Goal: Task Accomplishment & Management: Manage account settings

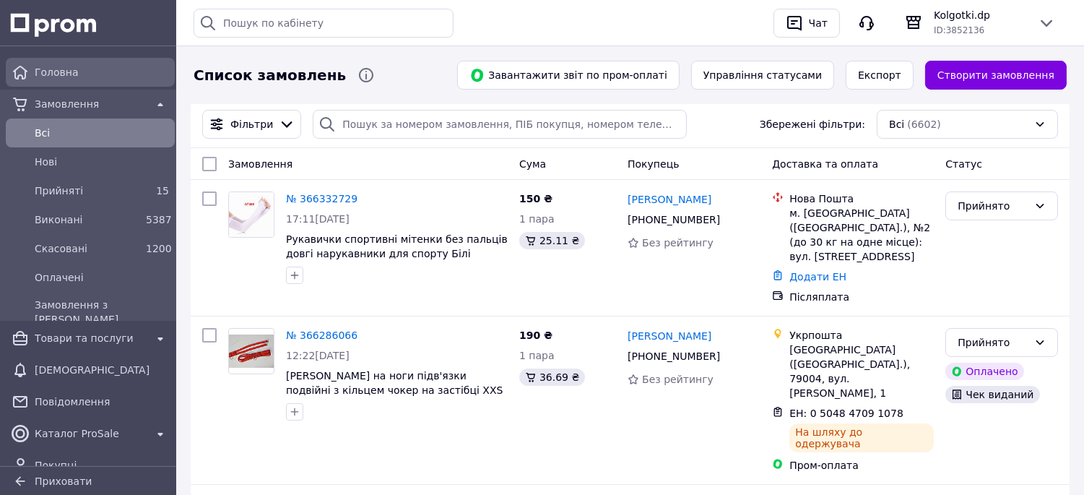
click at [74, 76] on span "Головна" at bounding box center [102, 72] width 134 height 14
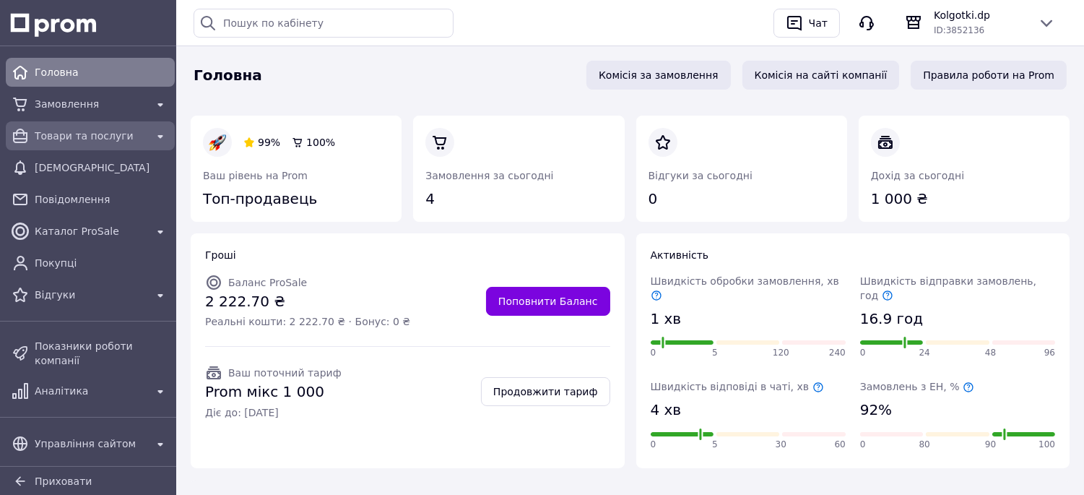
click at [78, 136] on span "Товари та послуги" at bounding box center [90, 136] width 111 height 14
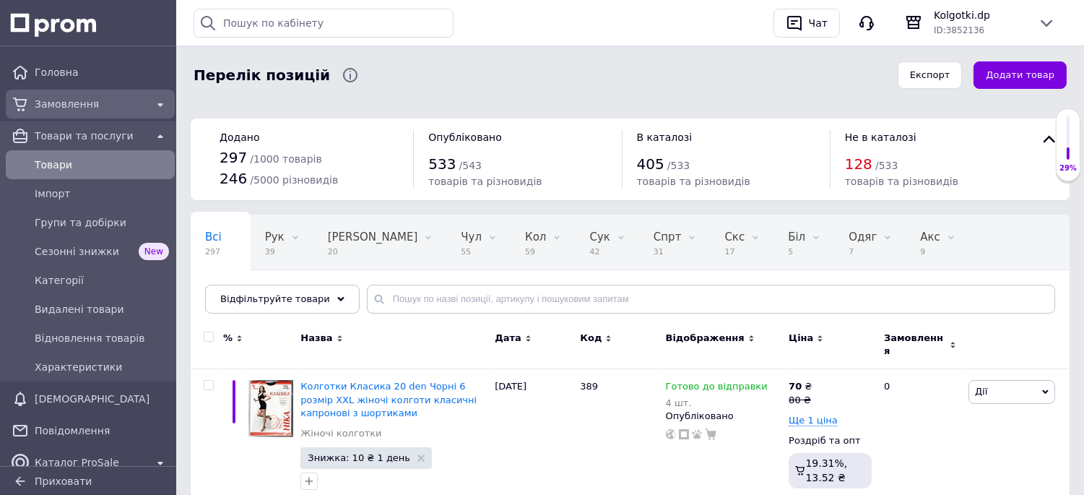
click at [74, 107] on span "Замовлення" at bounding box center [90, 104] width 111 height 14
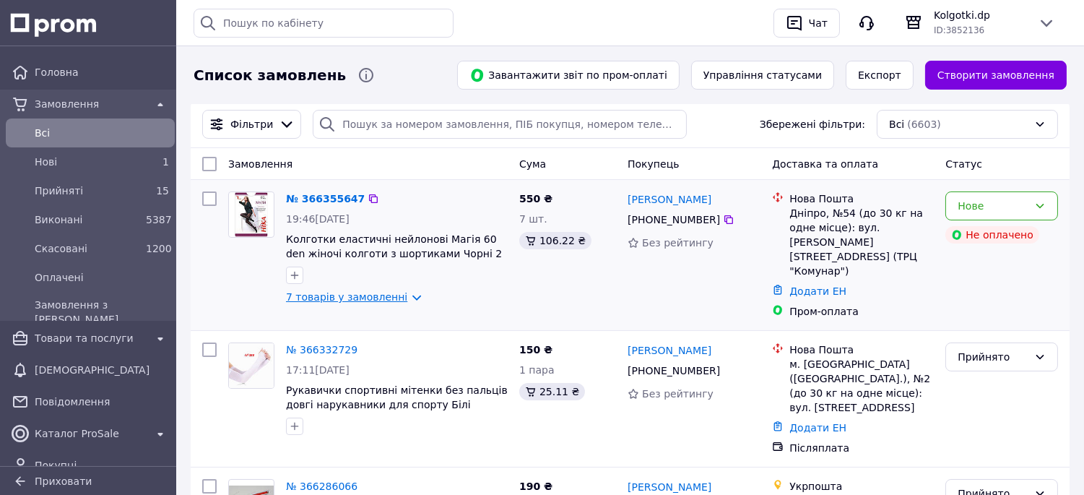
click at [366, 300] on link "7 товарів у замовленні" at bounding box center [346, 297] width 121 height 12
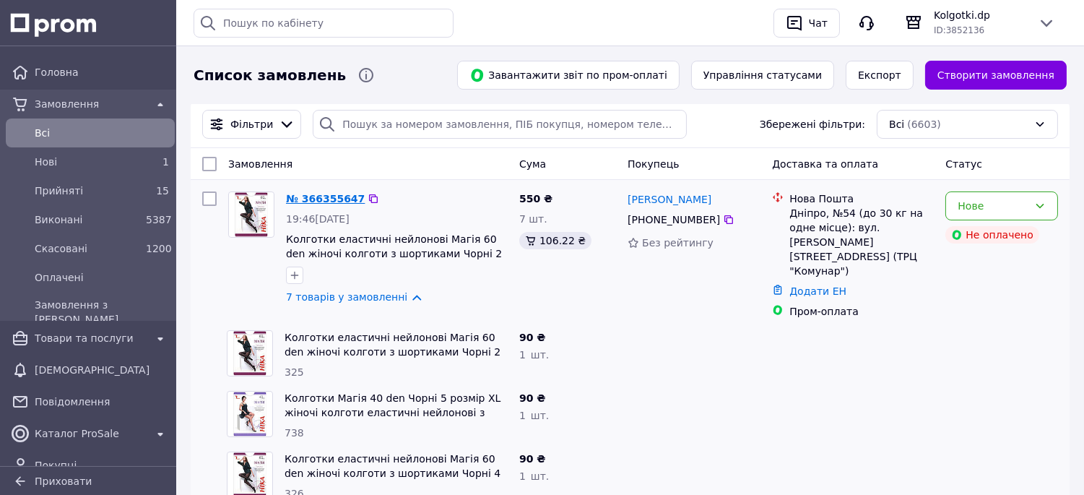
click at [320, 202] on link "№ 366355647" at bounding box center [325, 199] width 79 height 12
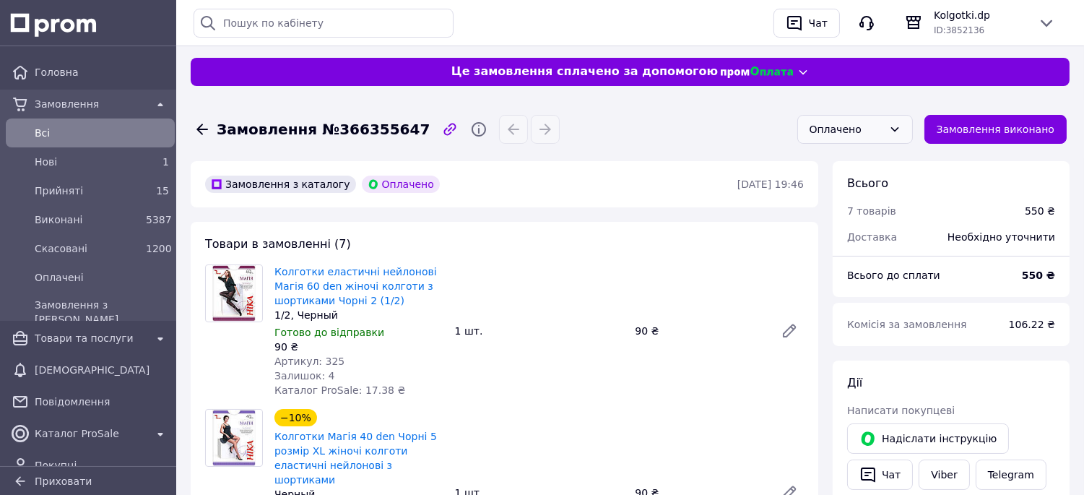
click at [862, 131] on div "Оплачено" at bounding box center [847, 129] width 74 height 16
click at [844, 160] on li "Прийнято" at bounding box center [865, 160] width 114 height 26
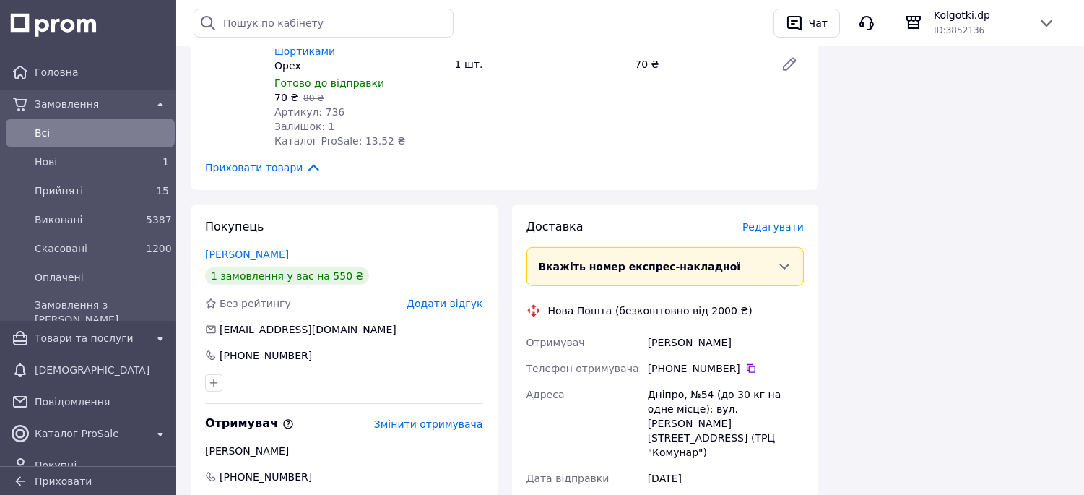
scroll to position [1283, 0]
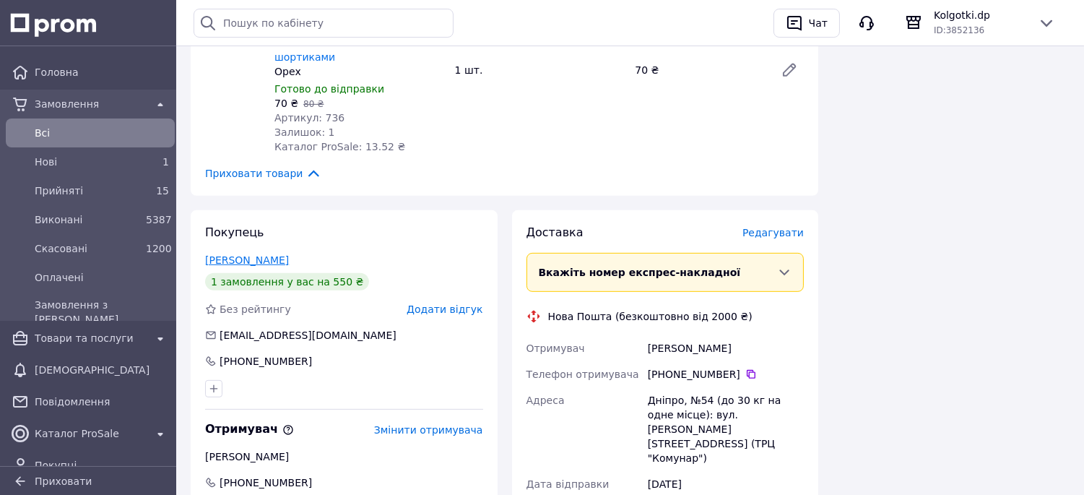
click at [255, 254] on link "Василенко Татьяна" at bounding box center [247, 260] width 84 height 12
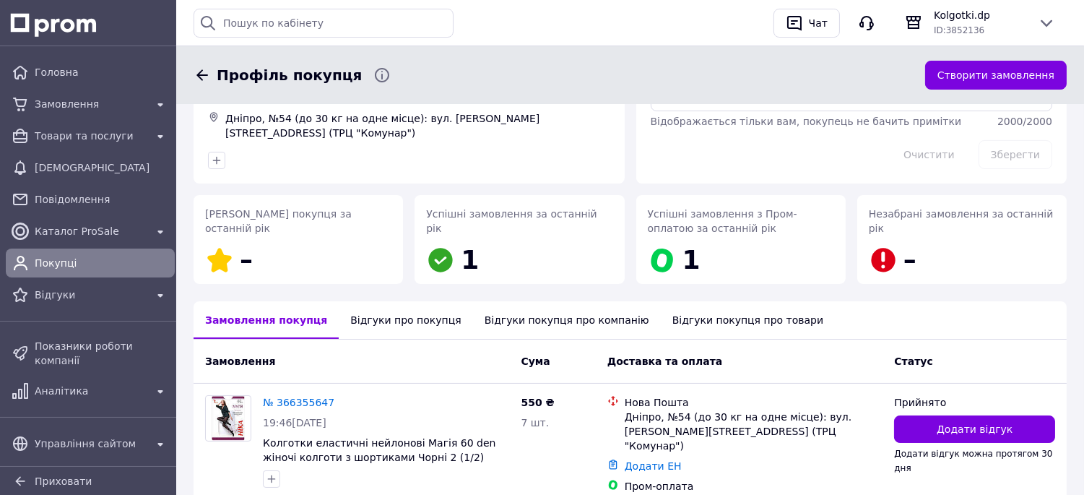
scroll to position [227, 0]
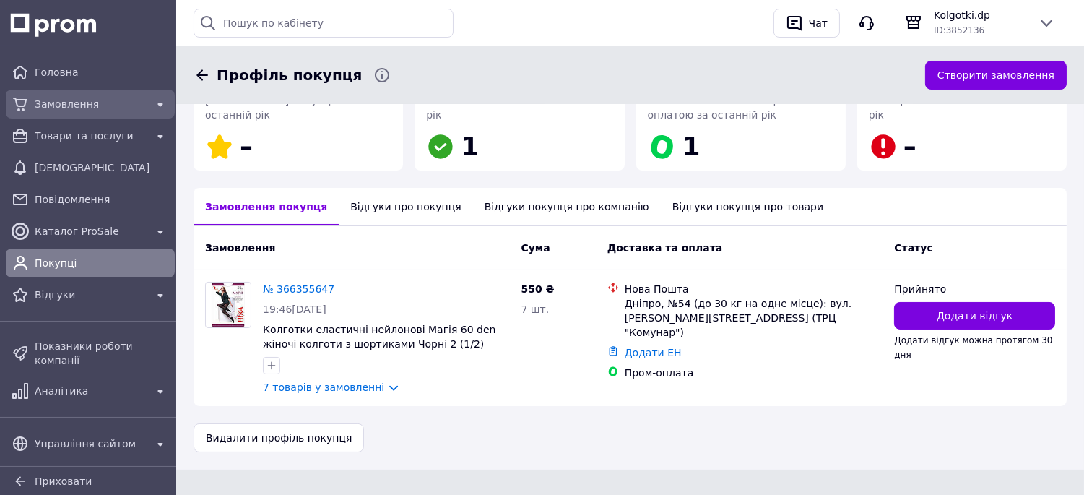
click at [73, 103] on span "Замовлення" at bounding box center [90, 104] width 111 height 14
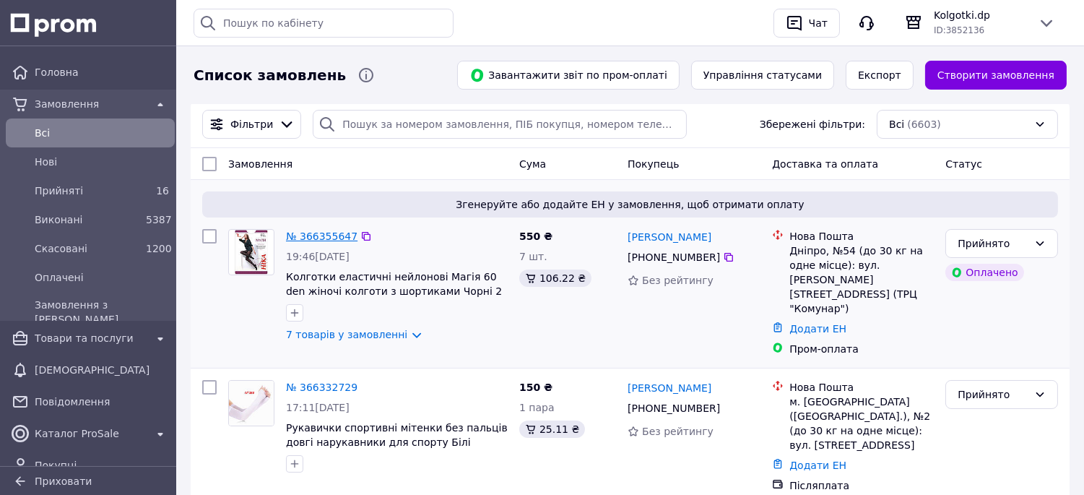
click at [323, 240] on link "№ 366355647" at bounding box center [322, 236] width 72 height 12
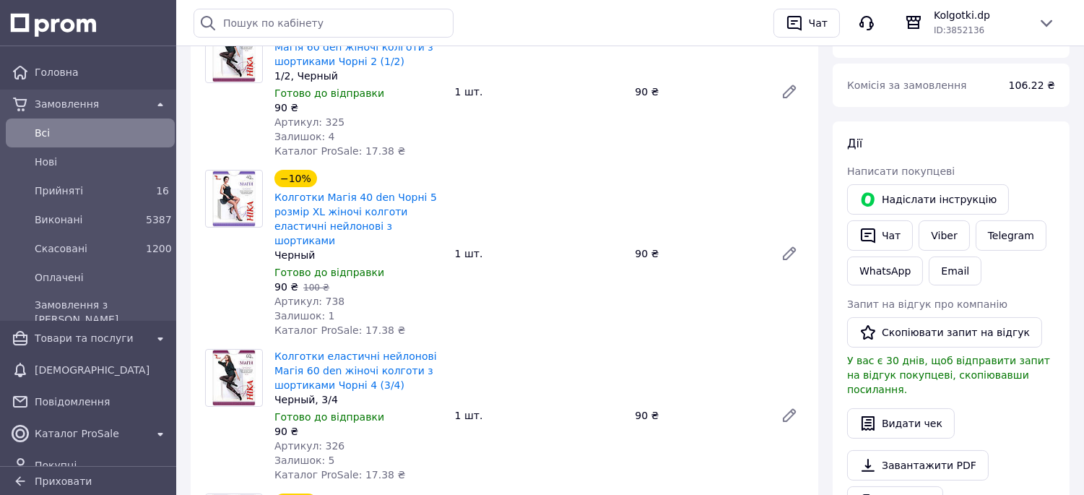
scroll to position [241, 0]
click at [870, 230] on icon "button" at bounding box center [868, 233] width 17 height 17
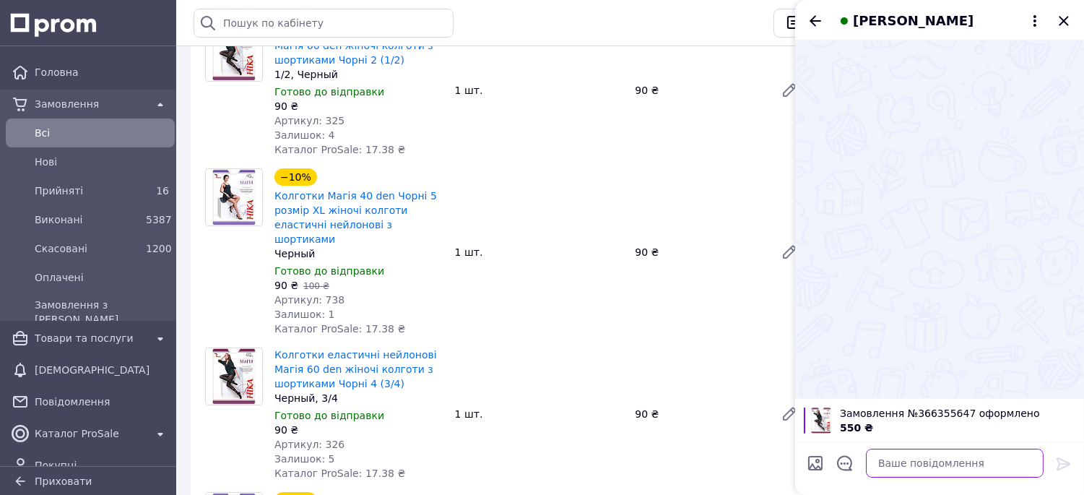
click at [901, 461] on textarea at bounding box center [955, 463] width 178 height 29
paste textarea "Добрий вечір! Ваше замовлення прийняте, завтра відправимо. Дякуємо за Ваш вибір!"
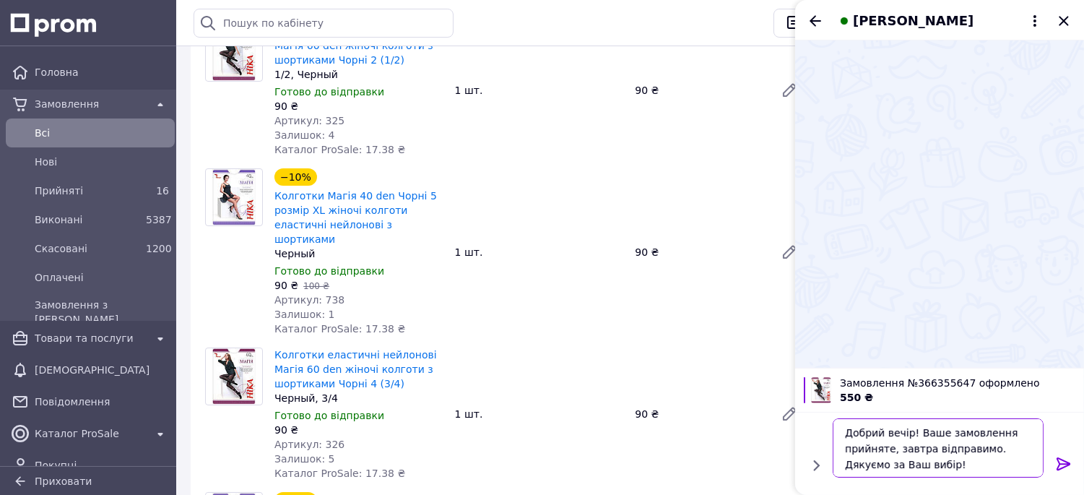
scroll to position [1, 0]
type textarea "Добрий вечір! Ваше замовлення прийняте, завтра відправимо. Дякуємо за Ваш вибір!"
click at [1065, 464] on icon at bounding box center [1064, 463] width 14 height 13
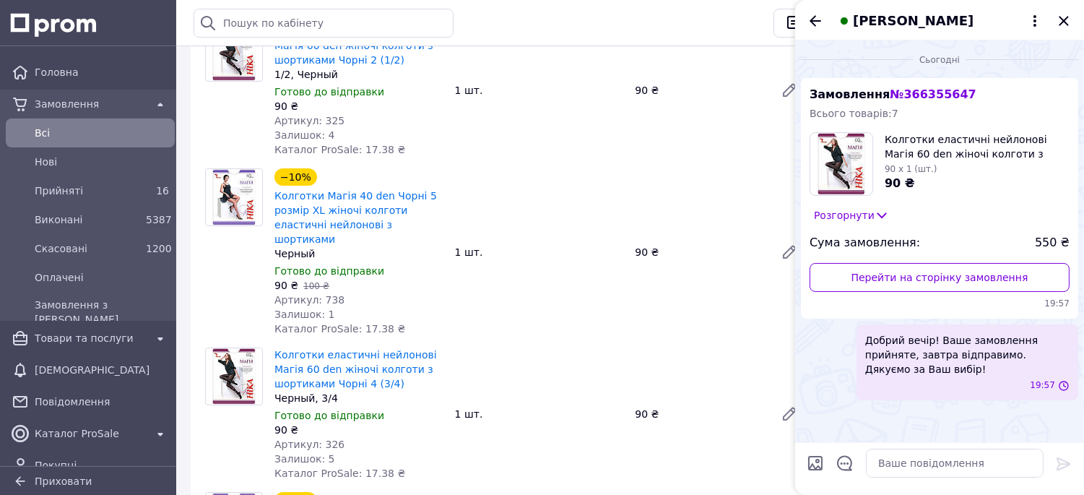
scroll to position [0, 0]
click at [1060, 24] on icon "Закрити" at bounding box center [1063, 20] width 9 height 9
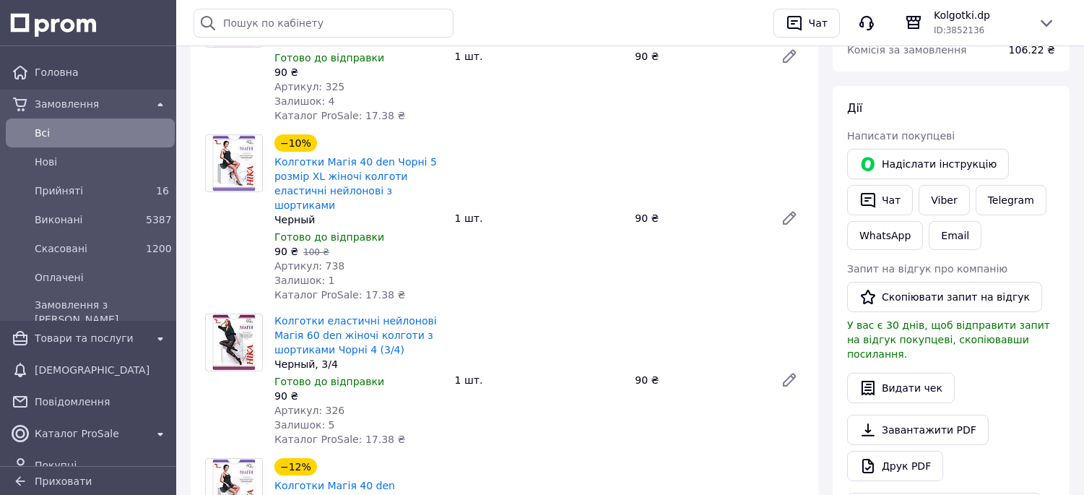
scroll to position [160, 0]
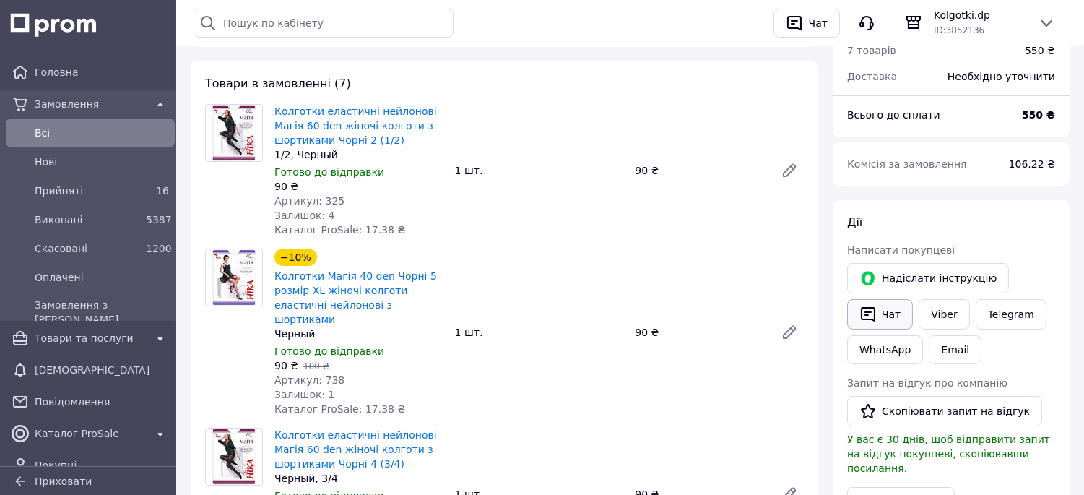
click at [867, 315] on icon "button" at bounding box center [868, 314] width 17 height 17
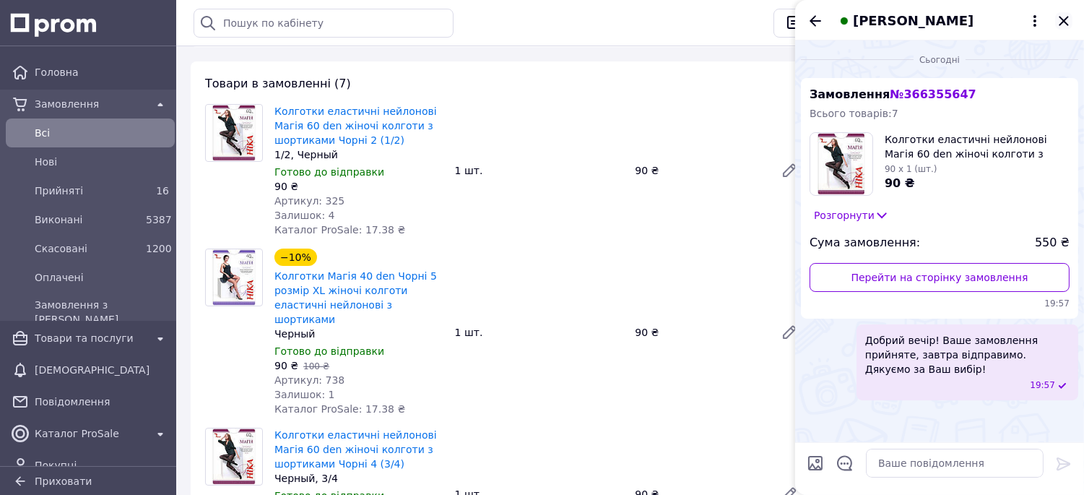
click at [1065, 25] on icon "Закрити" at bounding box center [1063, 20] width 17 height 17
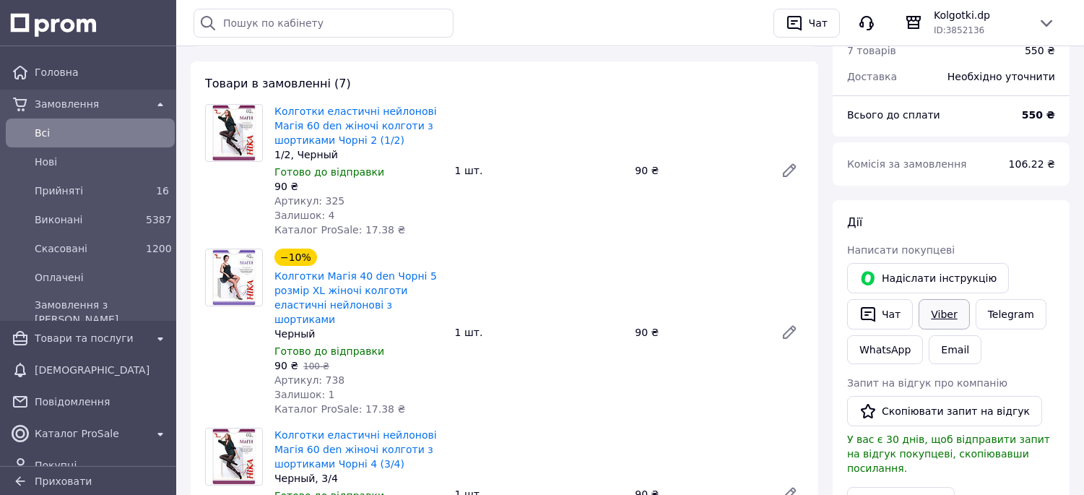
click at [943, 306] on link "Viber" at bounding box center [944, 314] width 51 height 30
click at [58, 132] on span "Всi" at bounding box center [102, 133] width 134 height 14
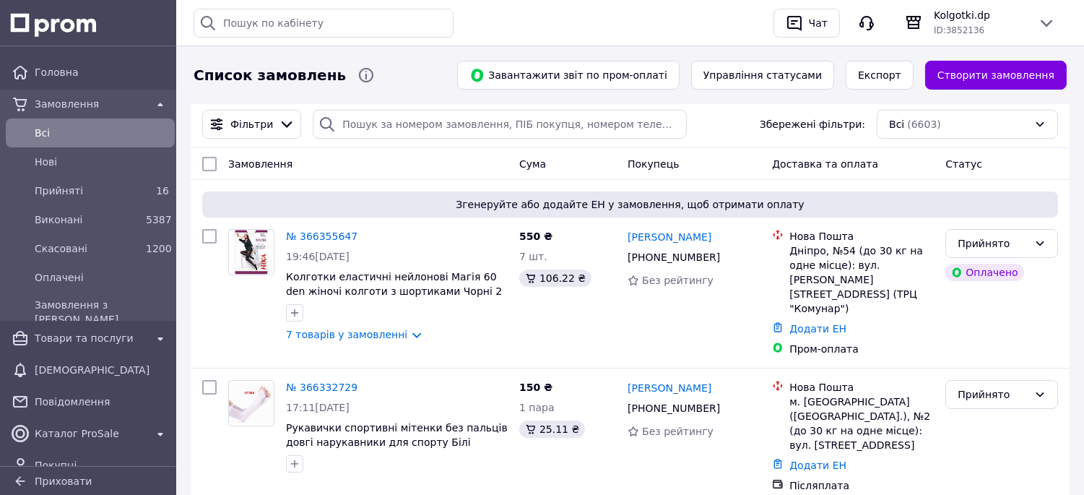
click at [111, 128] on span "Всi" at bounding box center [102, 133] width 134 height 14
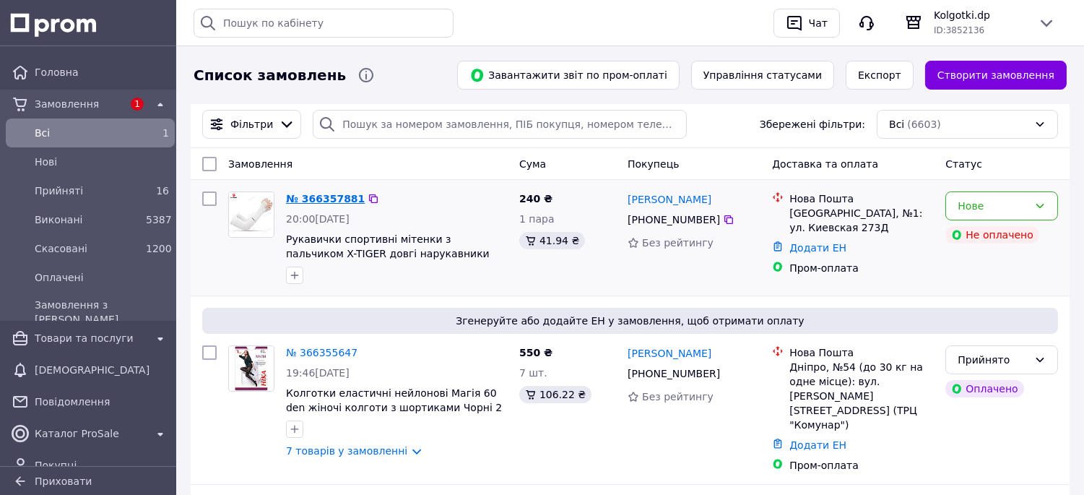
click at [314, 196] on link "№ 366357881" at bounding box center [325, 199] width 79 height 12
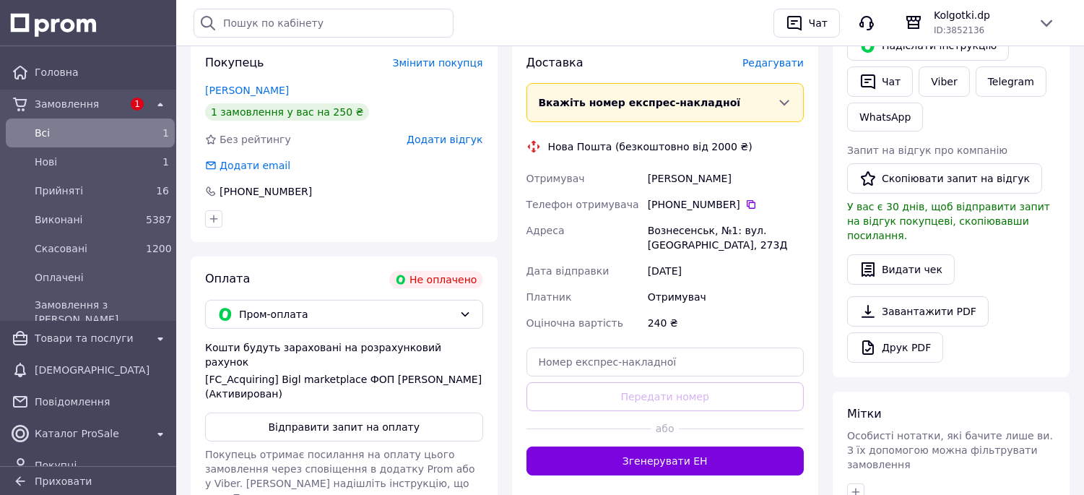
scroll to position [121, 0]
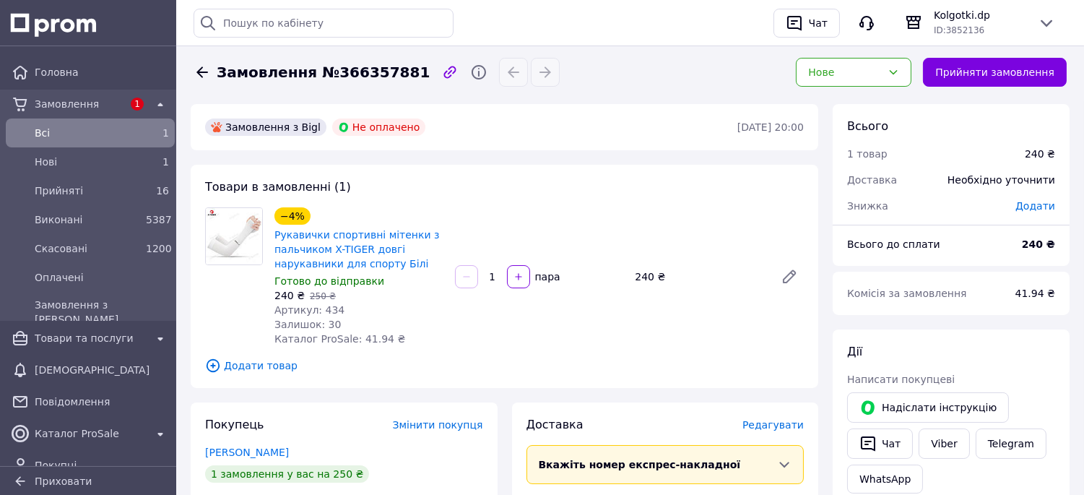
click at [87, 131] on span "Всi" at bounding box center [87, 133] width 105 height 14
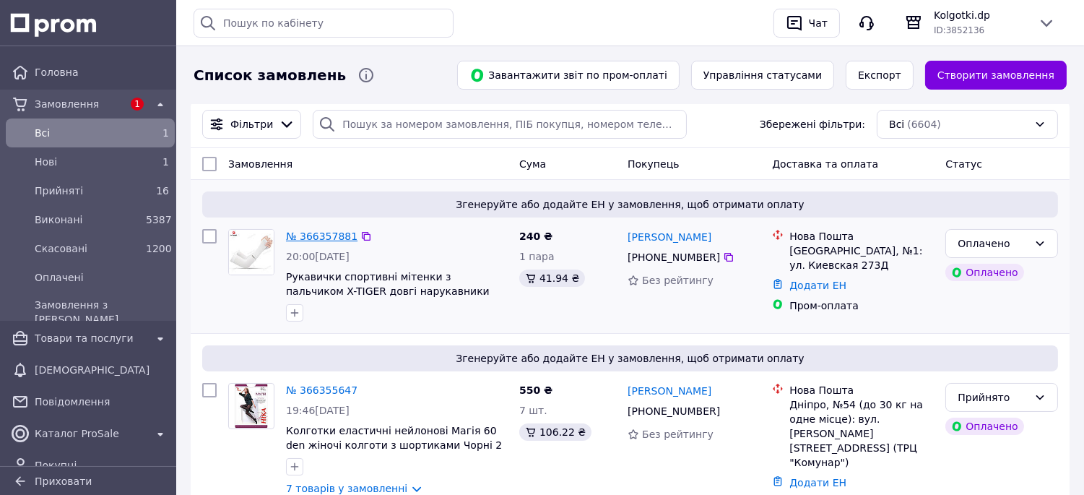
click at [325, 233] on link "№ 366357881" at bounding box center [322, 236] width 72 height 12
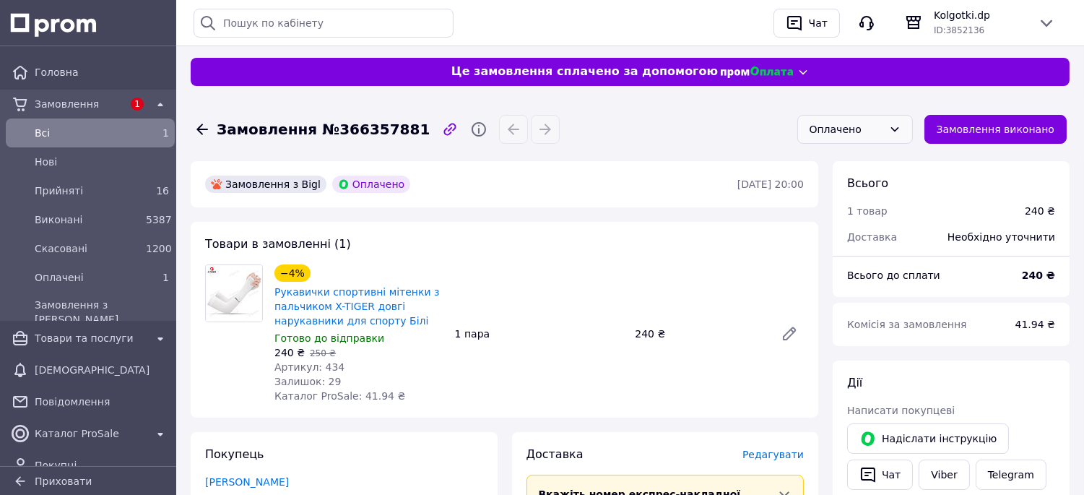
click at [870, 127] on div "Оплачено" at bounding box center [847, 129] width 74 height 16
click at [844, 165] on li "Прийнято" at bounding box center [865, 160] width 114 height 26
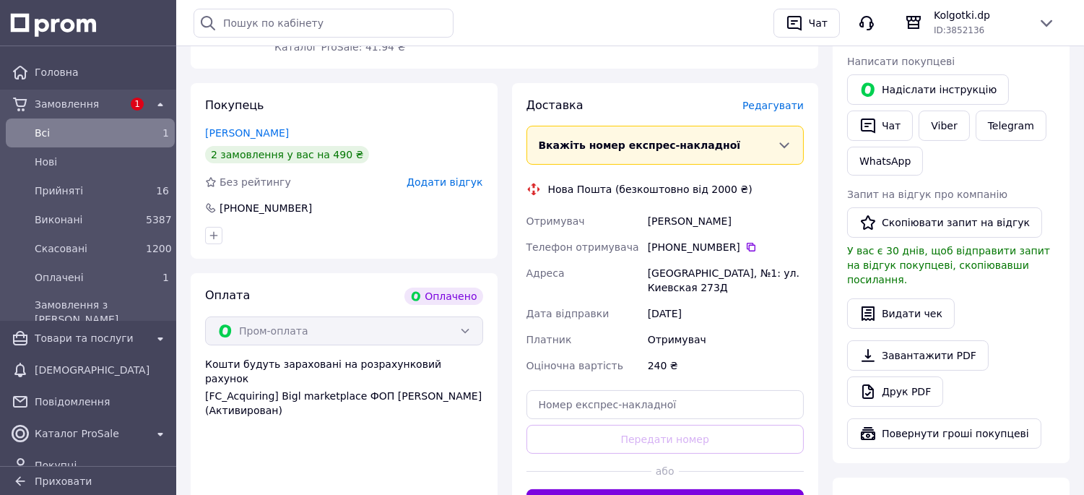
scroll to position [321, 0]
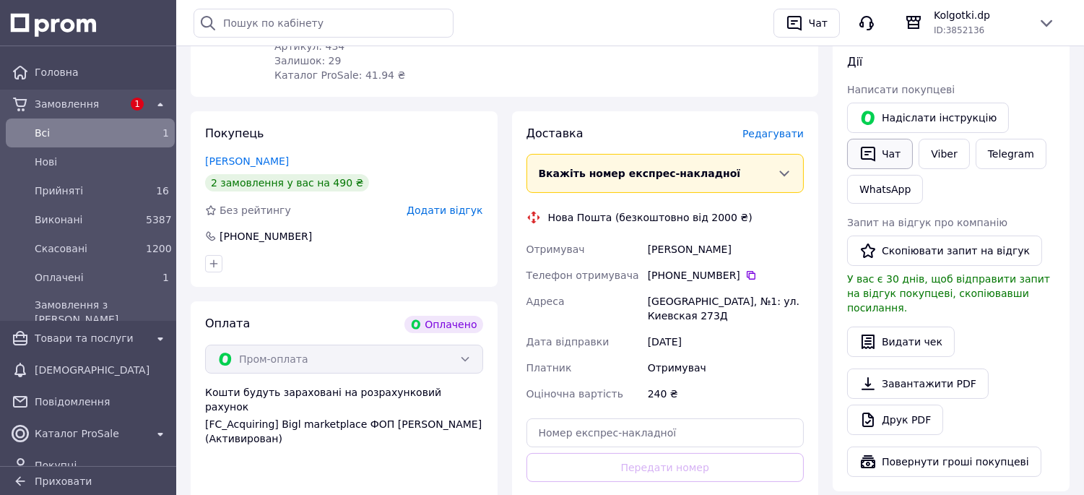
click at [894, 149] on button "Чат" at bounding box center [880, 154] width 66 height 30
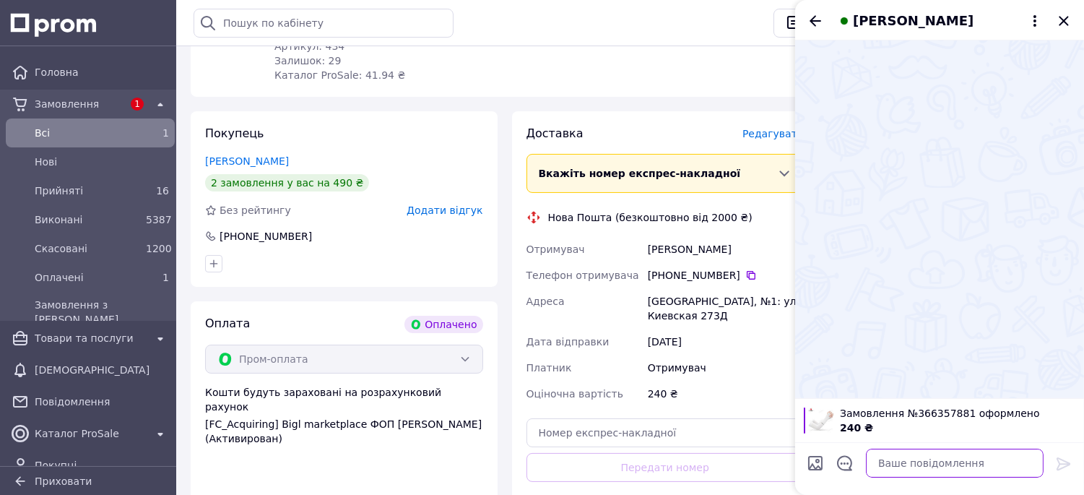
click at [938, 467] on textarea at bounding box center [955, 463] width 178 height 29
paste textarea "Добрий вечір! Ваше замовлення прийняте, завтра відправимо. Дякуємо за Ваш вибір!"
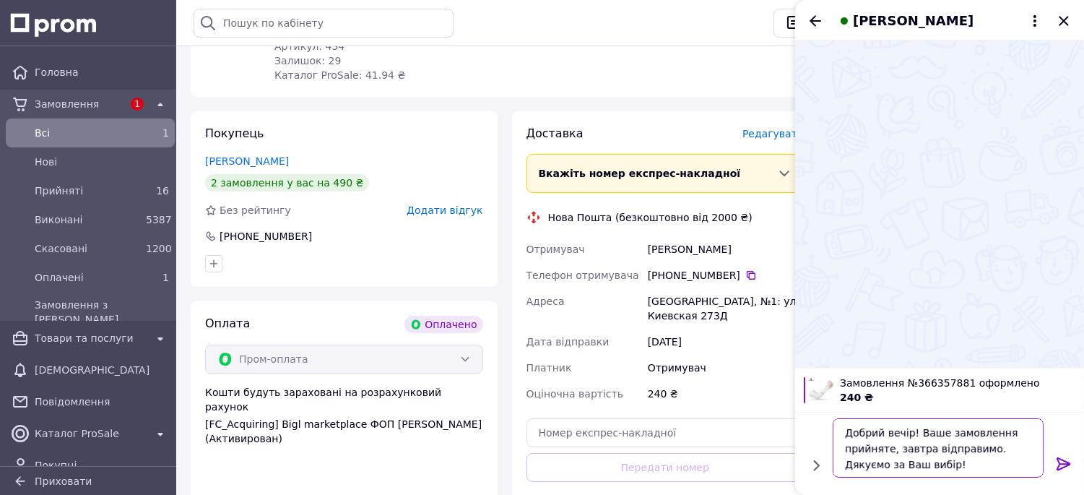
scroll to position [1, 0]
type textarea "Добрий вечір! Ваше замовлення прийняте, завтра відправимо. Дякуємо за Ваш вибір!"
click at [1063, 466] on icon at bounding box center [1063, 463] width 17 height 17
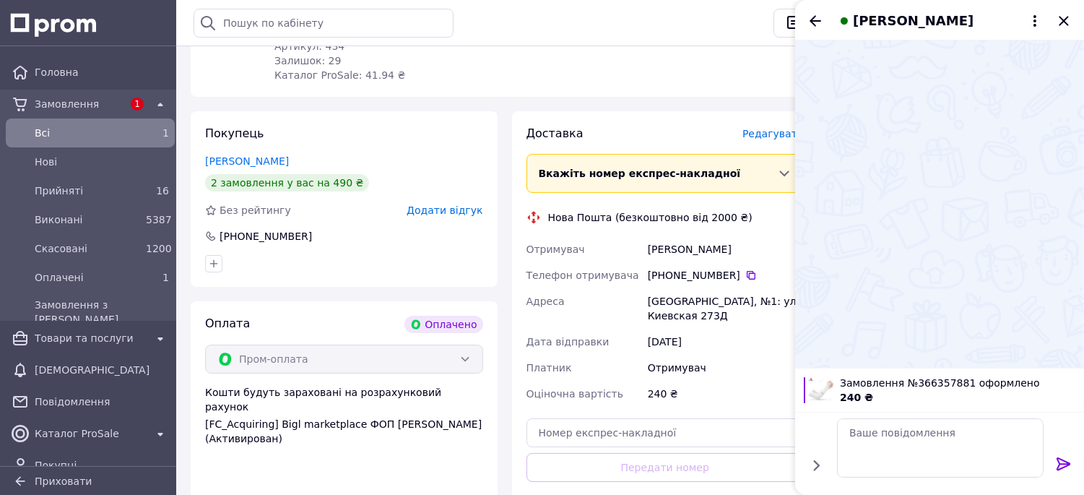
scroll to position [0, 0]
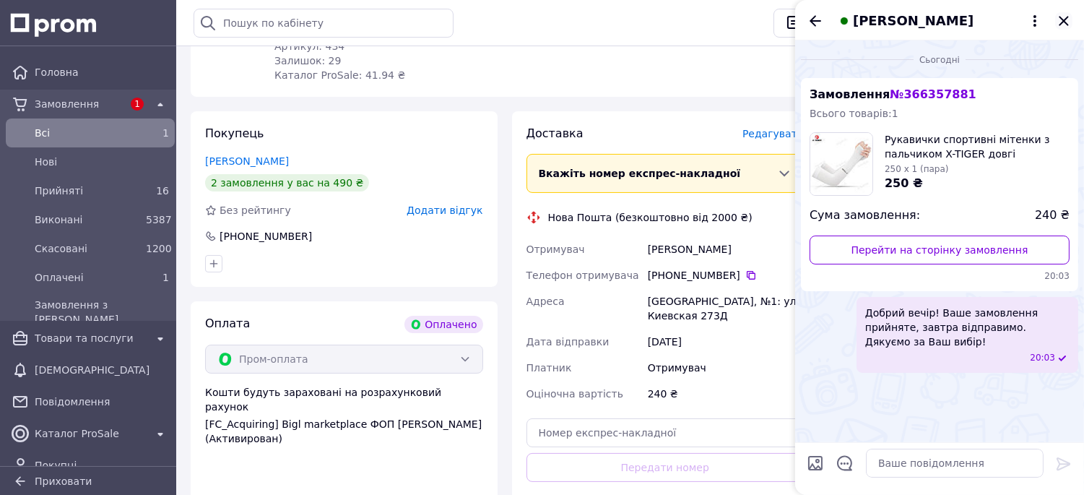
click at [1065, 24] on icon "Закрити" at bounding box center [1063, 20] width 17 height 17
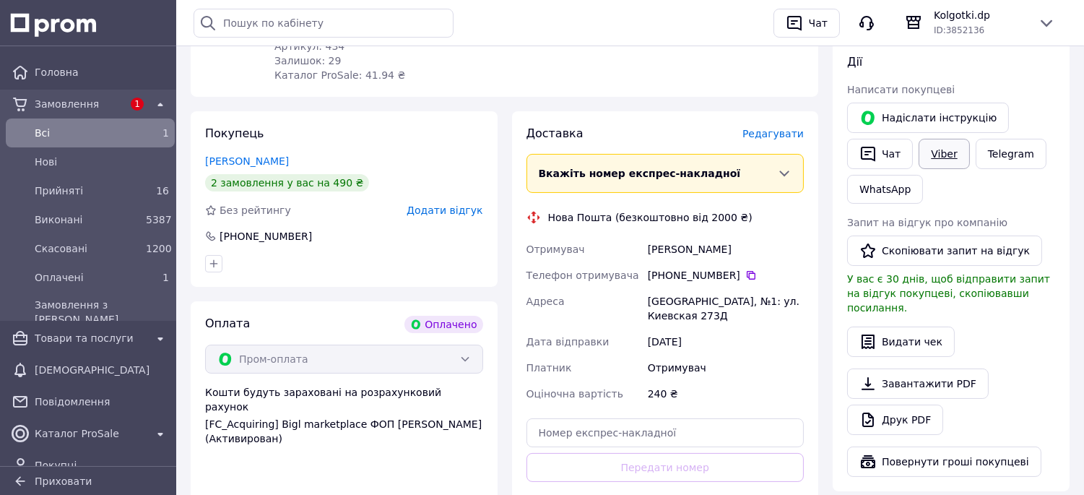
click at [940, 152] on link "Viber" at bounding box center [944, 154] width 51 height 30
click at [143, 136] on div "1" at bounding box center [157, 133] width 29 height 20
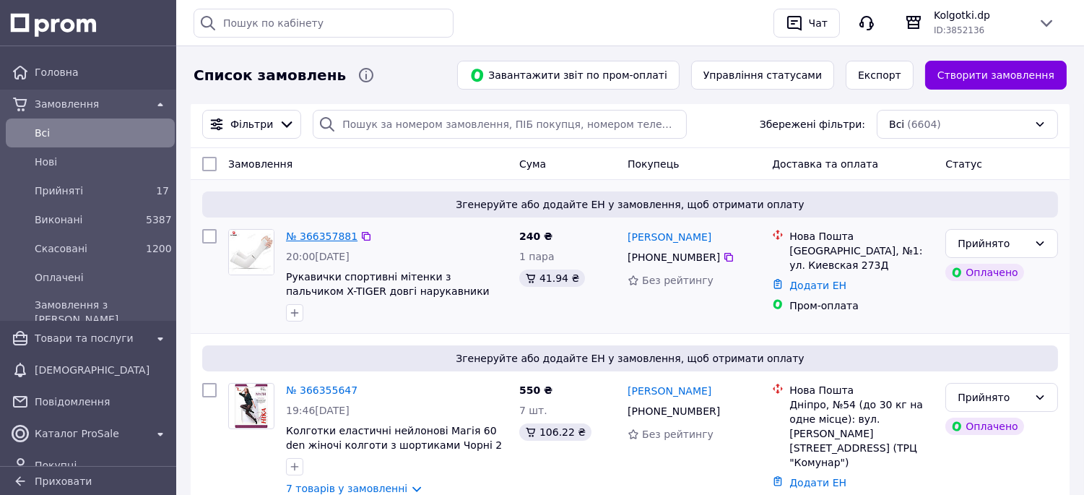
click at [298, 238] on link "№ 366357881" at bounding box center [322, 236] width 72 height 12
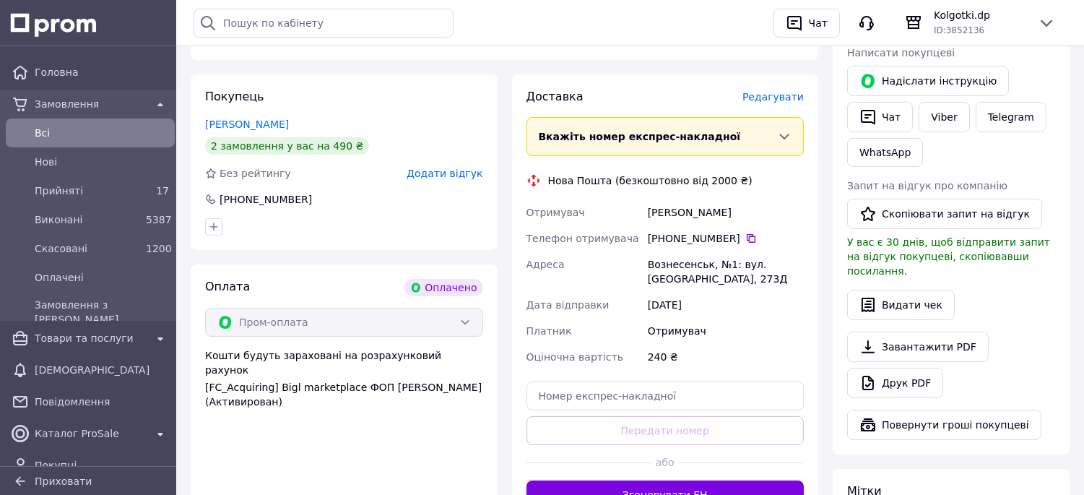
scroll to position [321, 0]
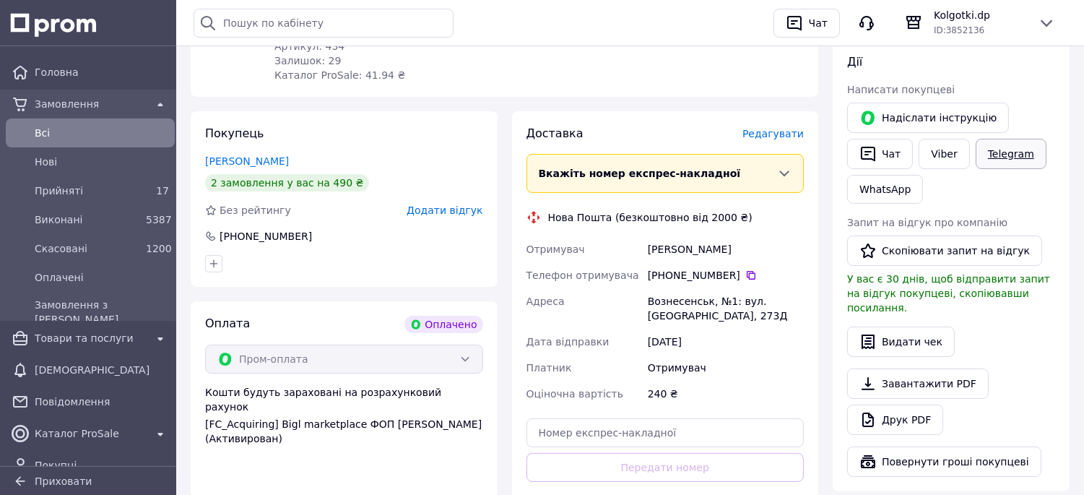
click at [1018, 157] on link "Telegram" at bounding box center [1011, 154] width 71 height 30
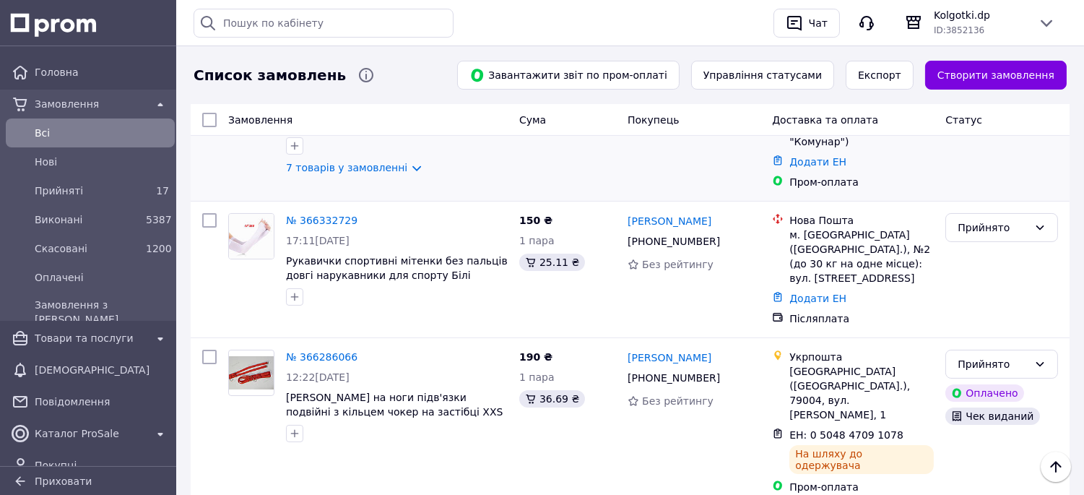
scroll to position [80, 0]
